Goal: Task Accomplishment & Management: Manage account settings

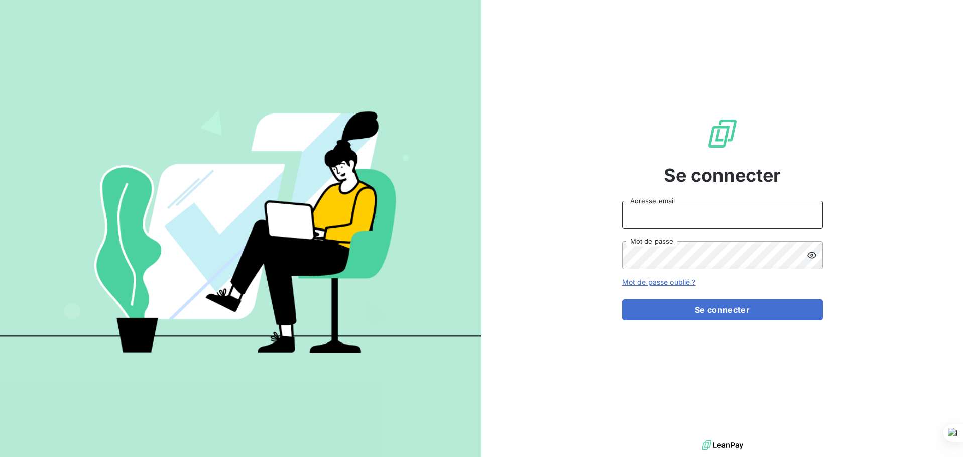
click at [703, 215] on input "Adresse email" at bounding box center [722, 215] width 201 height 28
type input "[PERSON_NAME][EMAIL_ADDRESS][DOMAIN_NAME]"
